Goal: Obtain resource: Obtain resource

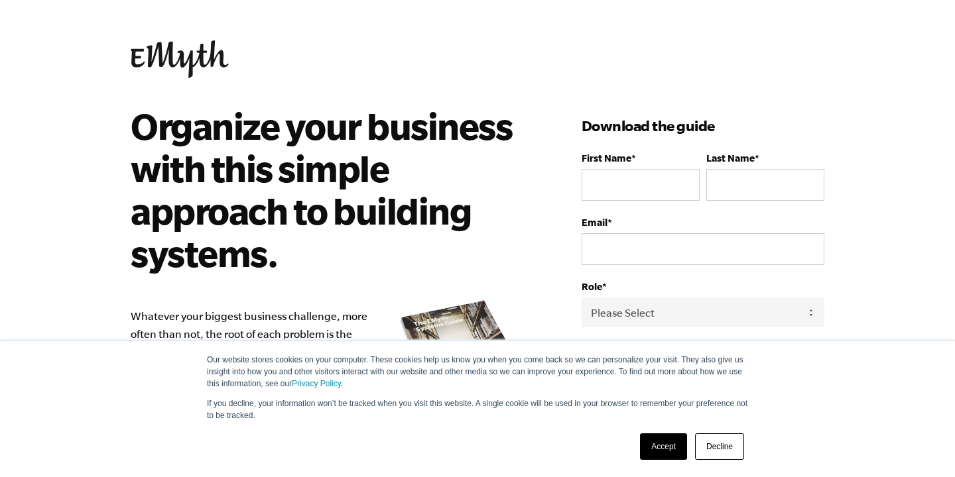
click at [666, 456] on link "Accept" at bounding box center [663, 447] width 47 height 27
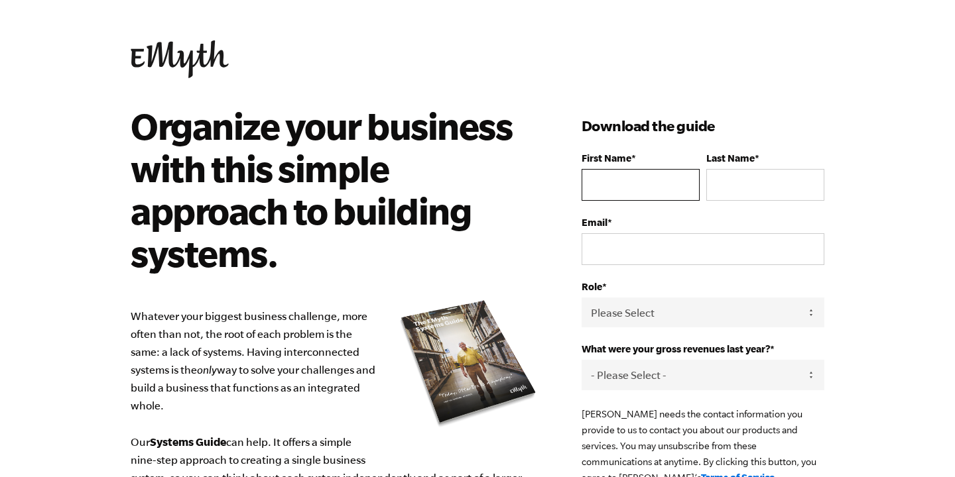
click at [613, 187] on input "First Name *" at bounding box center [640, 185] width 118 height 32
type input "[PERSON_NAME]"
type input "Numrich"
type input "[EMAIL_ADDRESS][DOMAIN_NAME]"
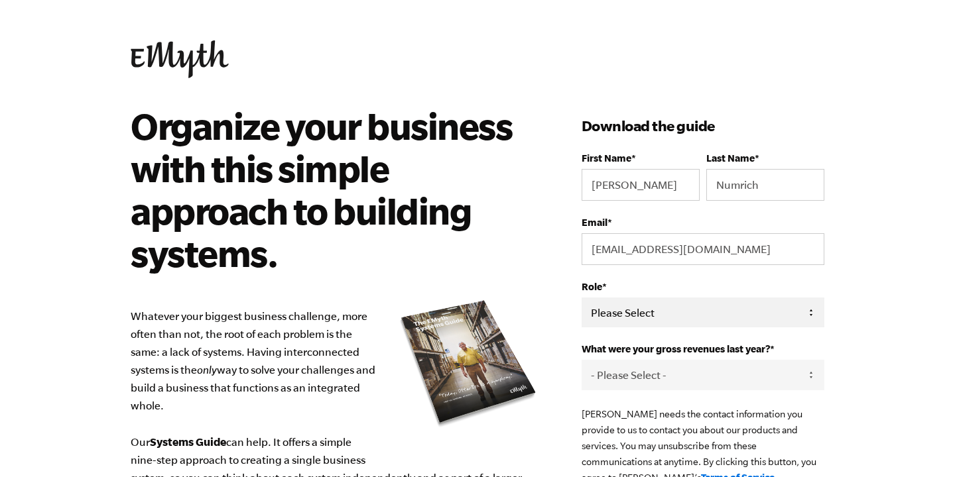
click at [695, 312] on select "Please Select Owner Partner / Co-Owner Executive Employee / Other" at bounding box center [702, 313] width 243 height 30
select select "Owner"
click at [701, 377] on select "- Please Select - 0-75K 76-150K 151-275K 276-500K 501-750K 751-1M 1-2.5M 2.5-5M…" at bounding box center [702, 375] width 243 height 30
select select "276-500K"
click at [844, 369] on body "Our website stores cookies on your computer. These cookies help us know you whe…" at bounding box center [477, 238] width 955 height 477
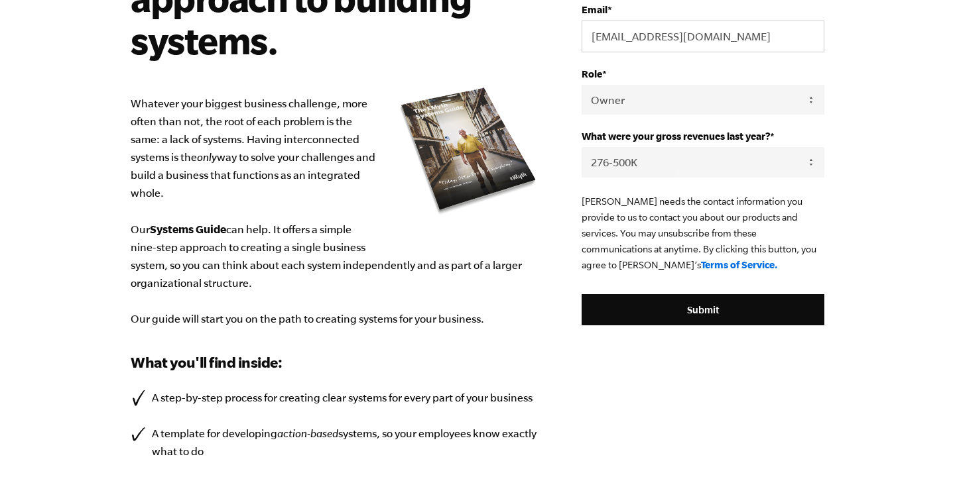
scroll to position [221, 0]
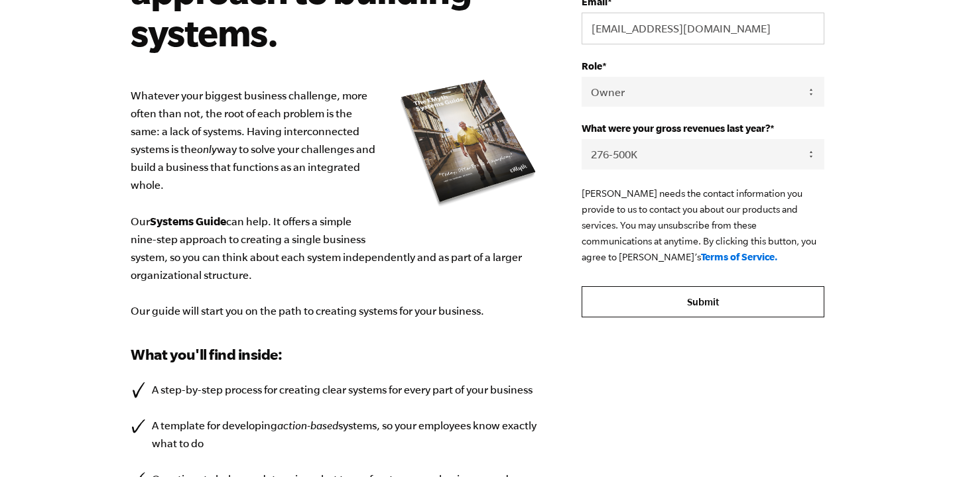
click at [689, 296] on input "Submit" at bounding box center [702, 302] width 243 height 32
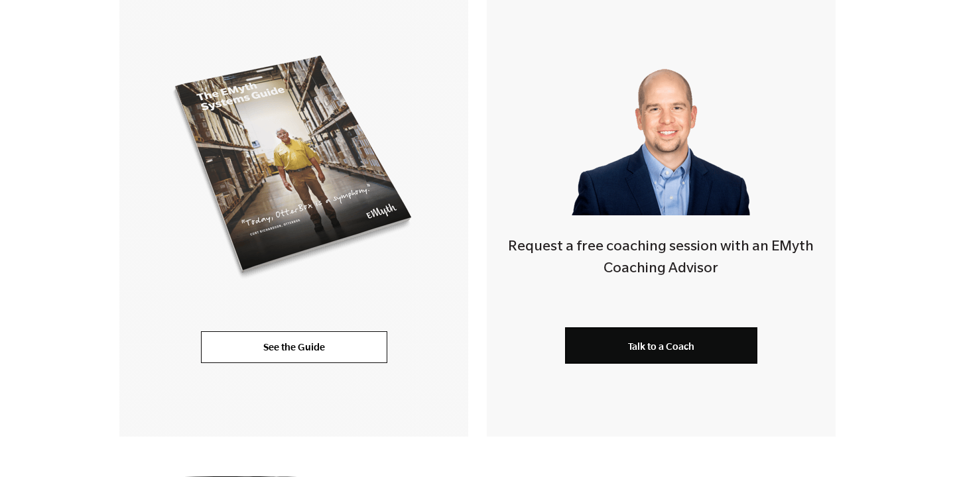
scroll to position [320, 0]
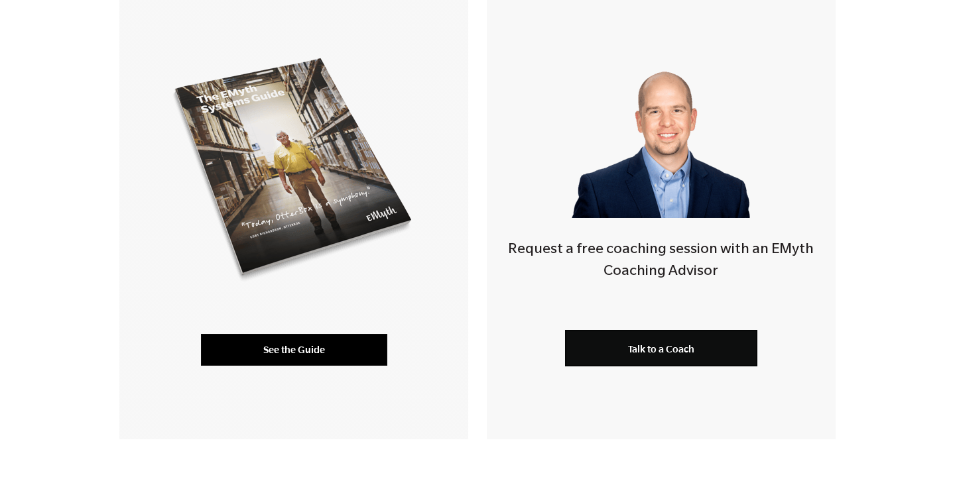
click at [262, 350] on link "See the Guide" at bounding box center [294, 350] width 186 height 32
